Goal: Information Seeking & Learning: Understand process/instructions

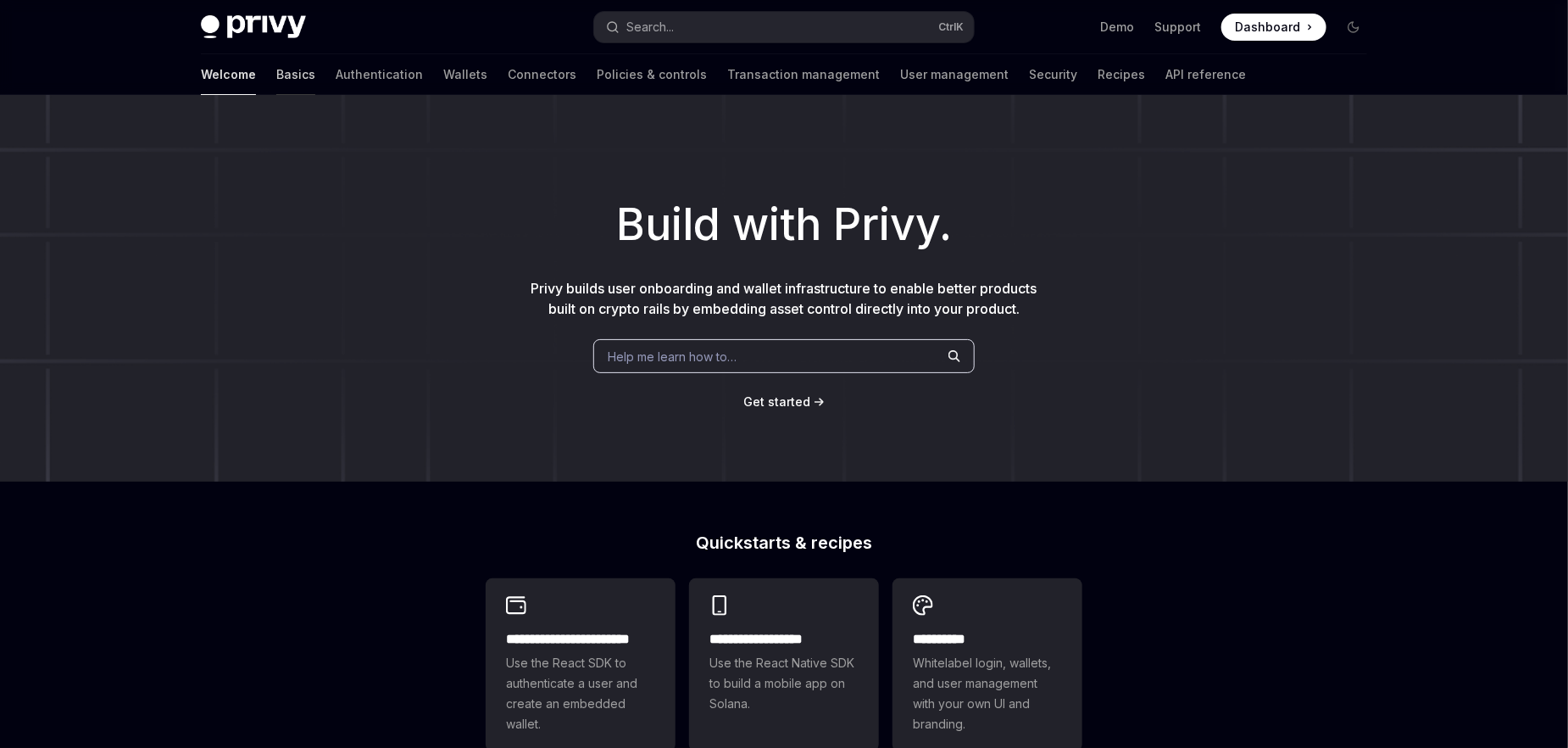
click at [277, 85] on link "Basics" at bounding box center [296, 75] width 39 height 41
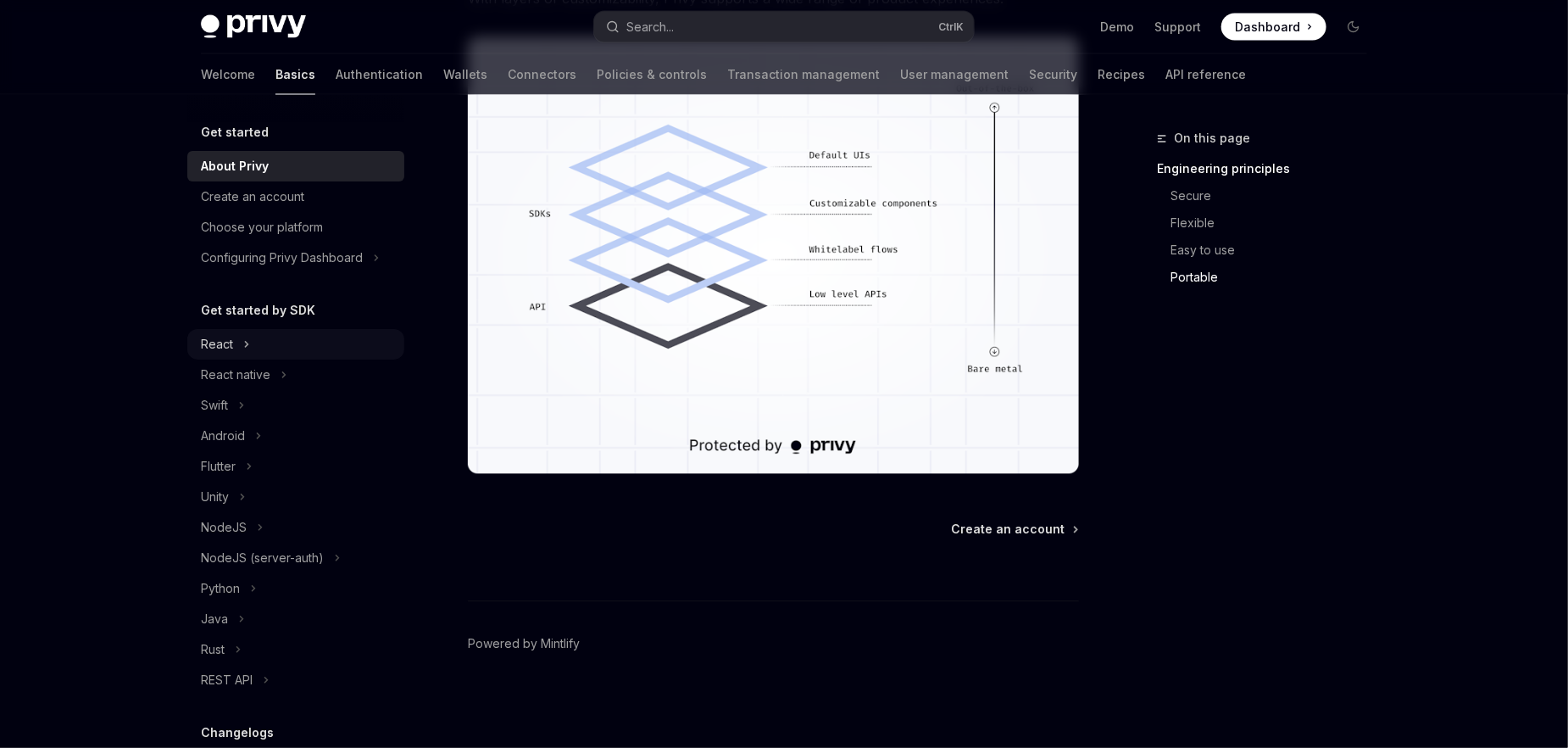
click at [246, 345] on icon "Toggle React section" at bounding box center [247, 344] width 3 height 5
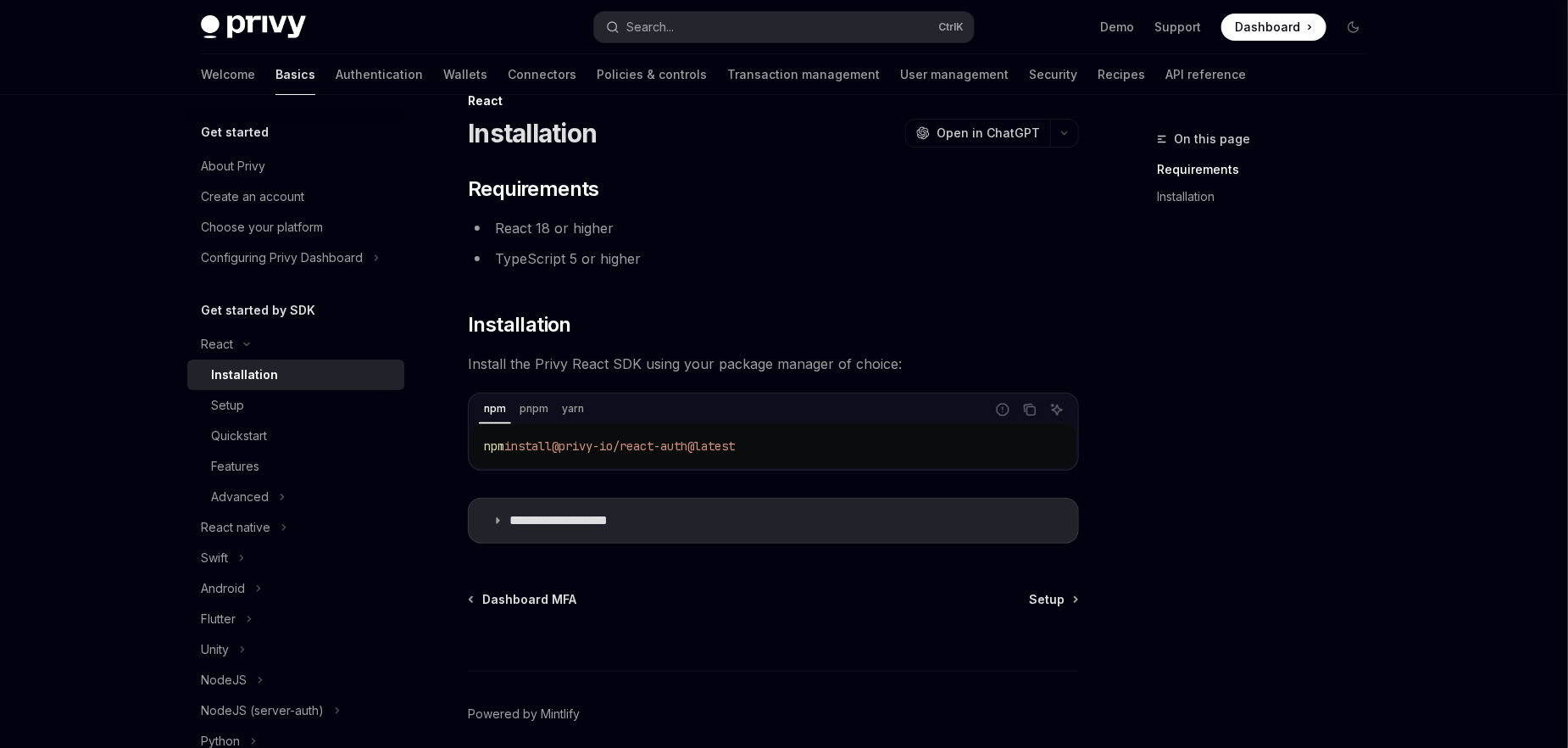
scroll to position [108, 0]
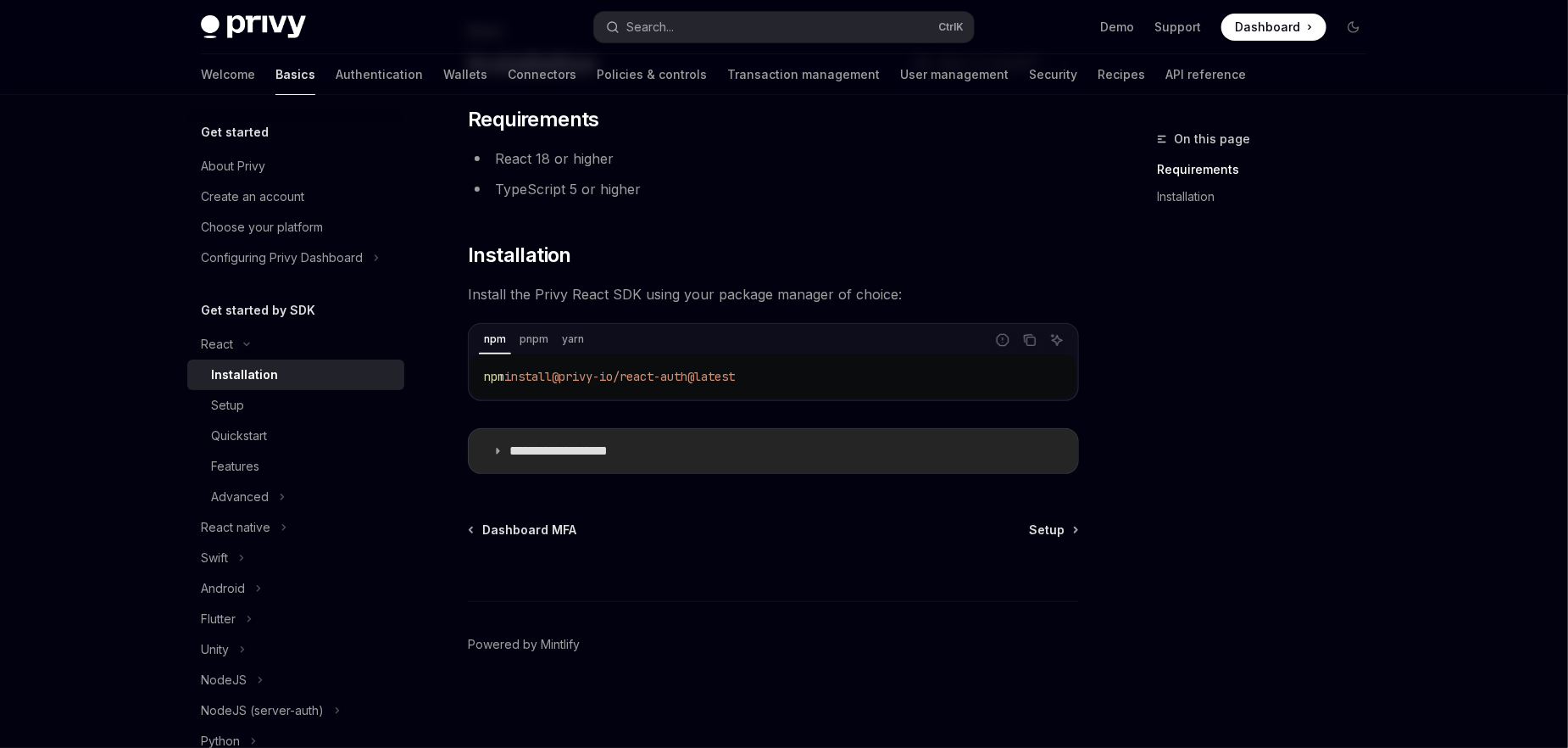
click at [573, 448] on p "**********" at bounding box center [579, 451] width 140 height 17
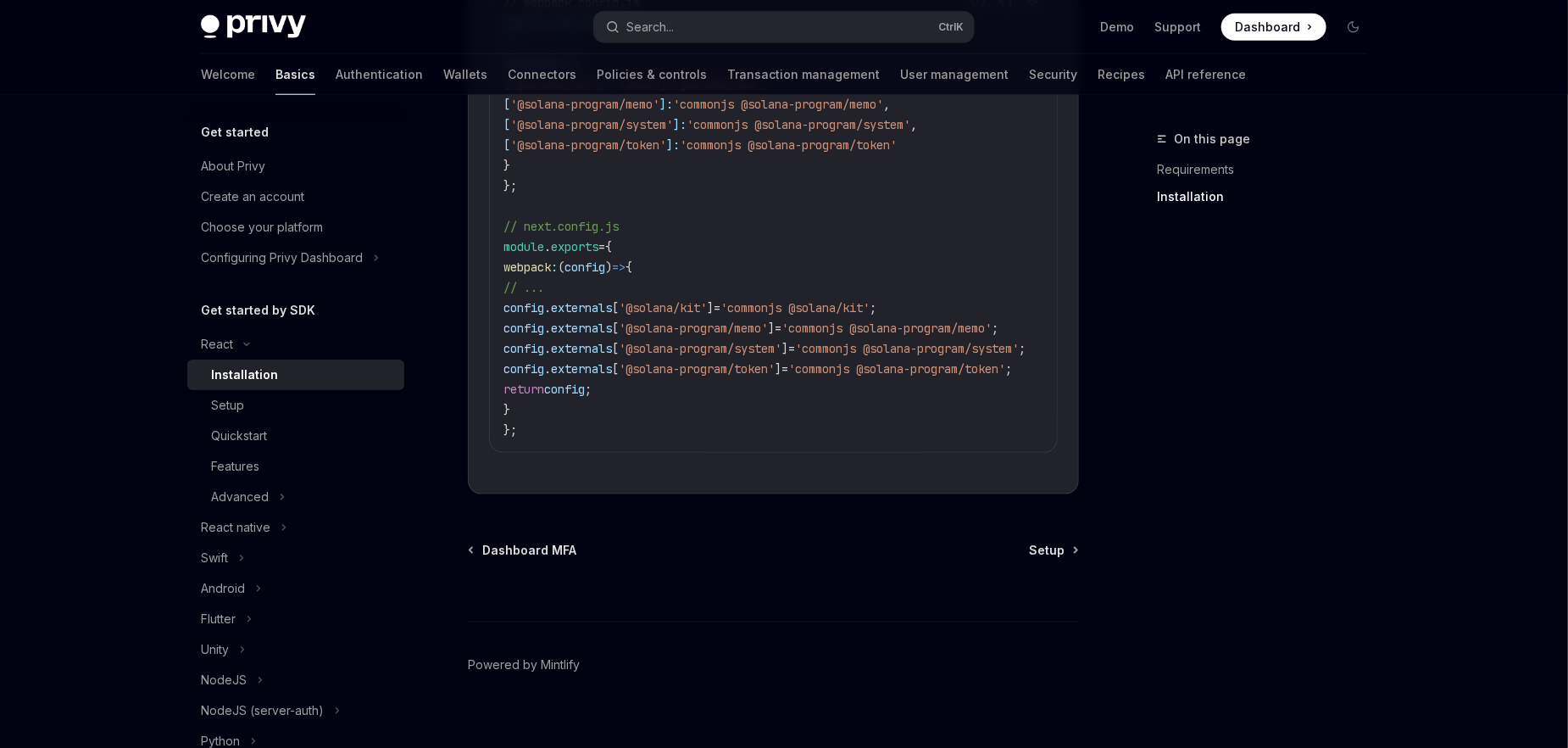
scroll to position [895, 0]
click at [296, 419] on link "Setup" at bounding box center [295, 405] width 217 height 31
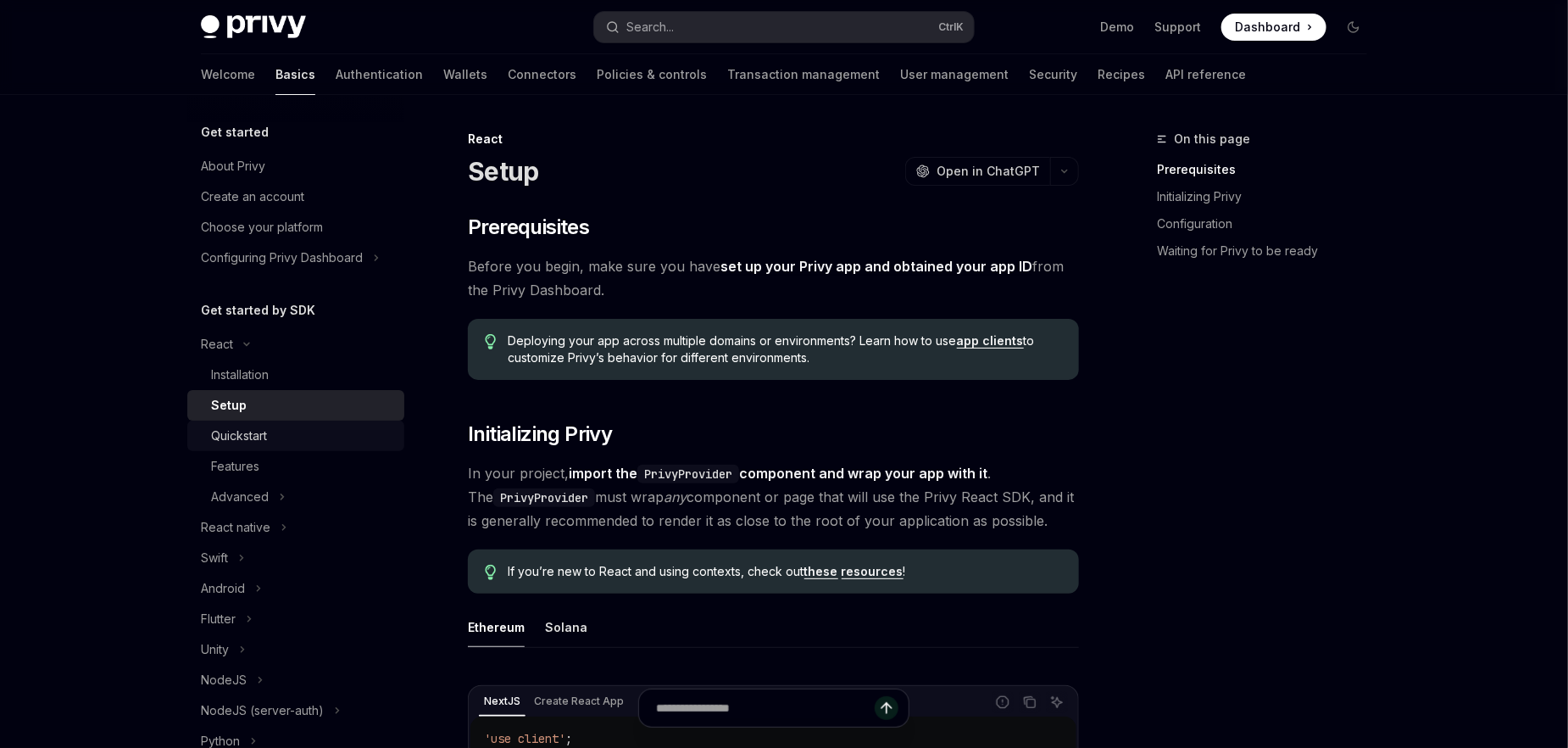
click at [304, 437] on div "Quickstart" at bounding box center [302, 436] width 183 height 20
type textarea "*"
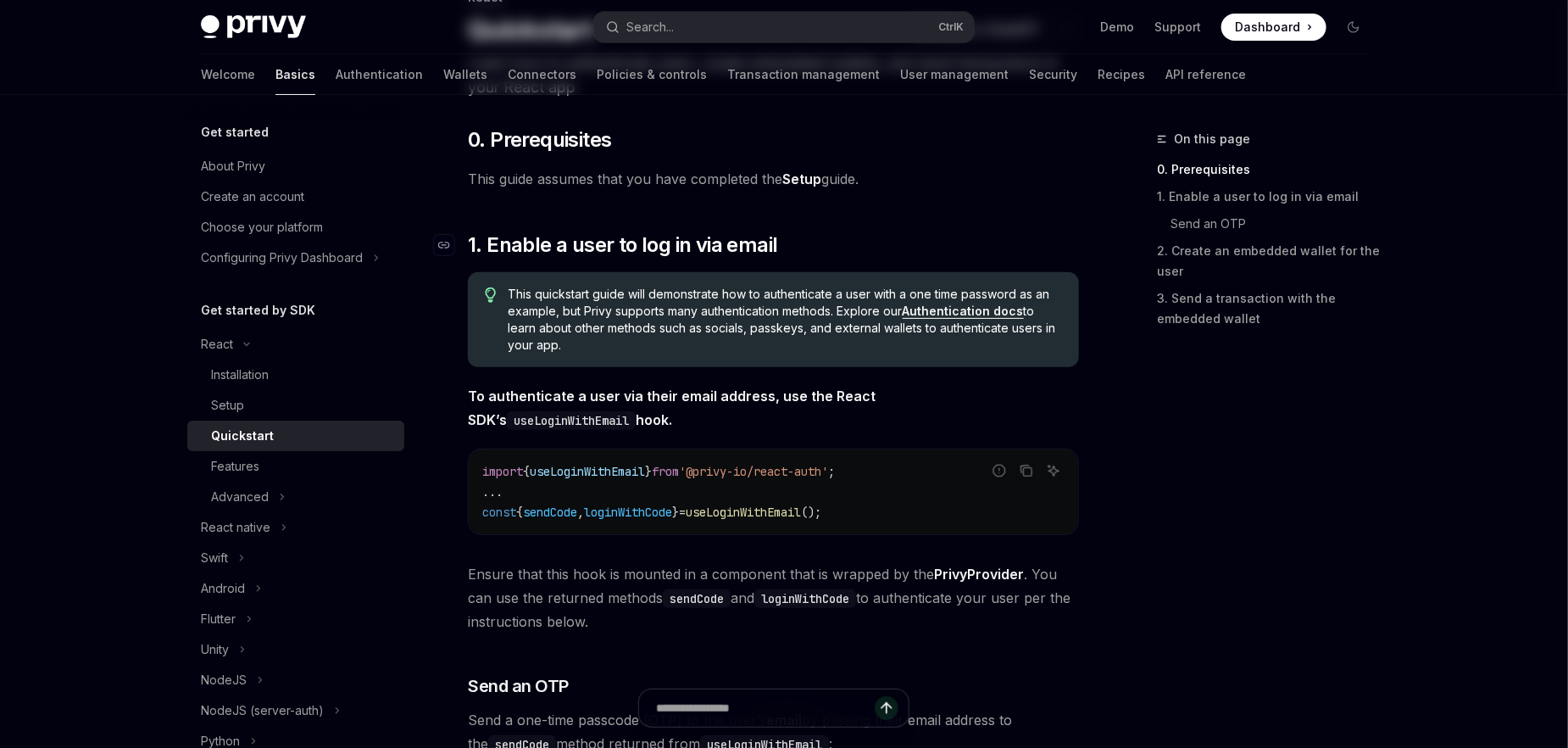
scroll to position [678, 0]
